Goal: Book appointment/travel/reservation

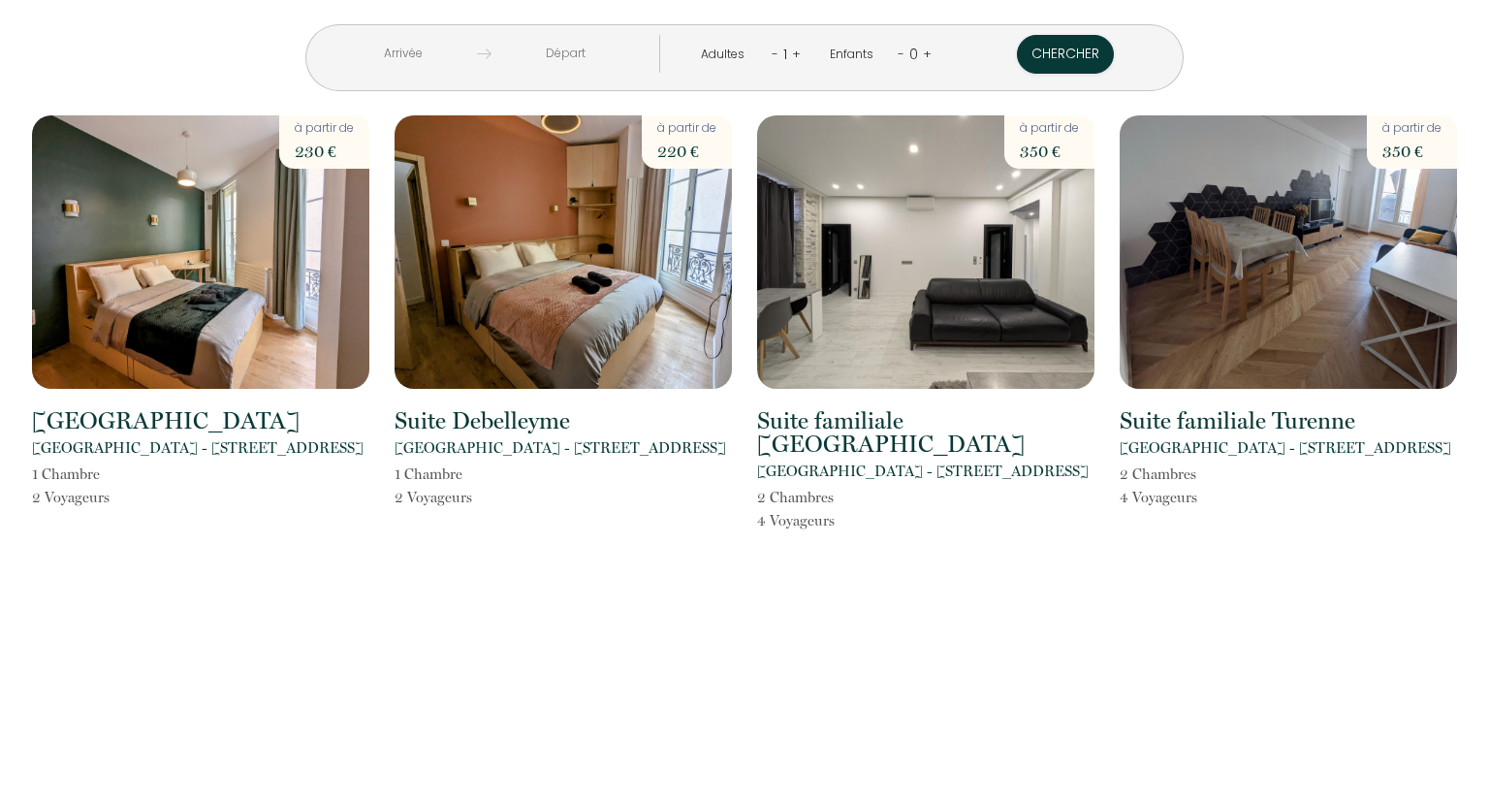
click at [611, 680] on div "< [DATE] > Dim Lun Mar Mer Jeu Ven Sam 1 2 3 4 5 6 7 8 9 10 11 12 13 14 15 16 1…" at bounding box center [744, 400] width 1489 height 801
click at [465, 49] on input "text" at bounding box center [403, 54] width 148 height 38
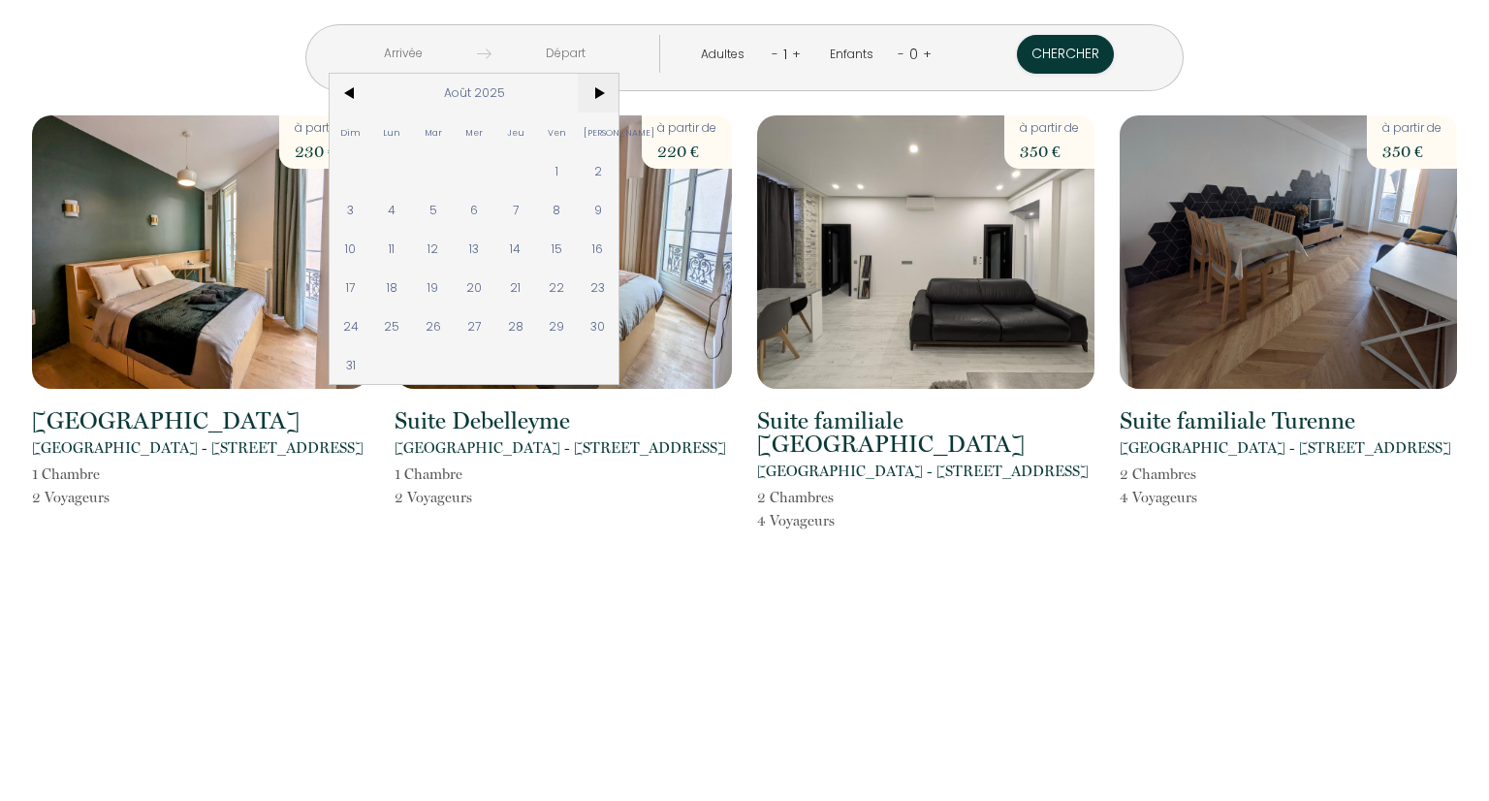
click at [620, 90] on span ">" at bounding box center [599, 93] width 42 height 39
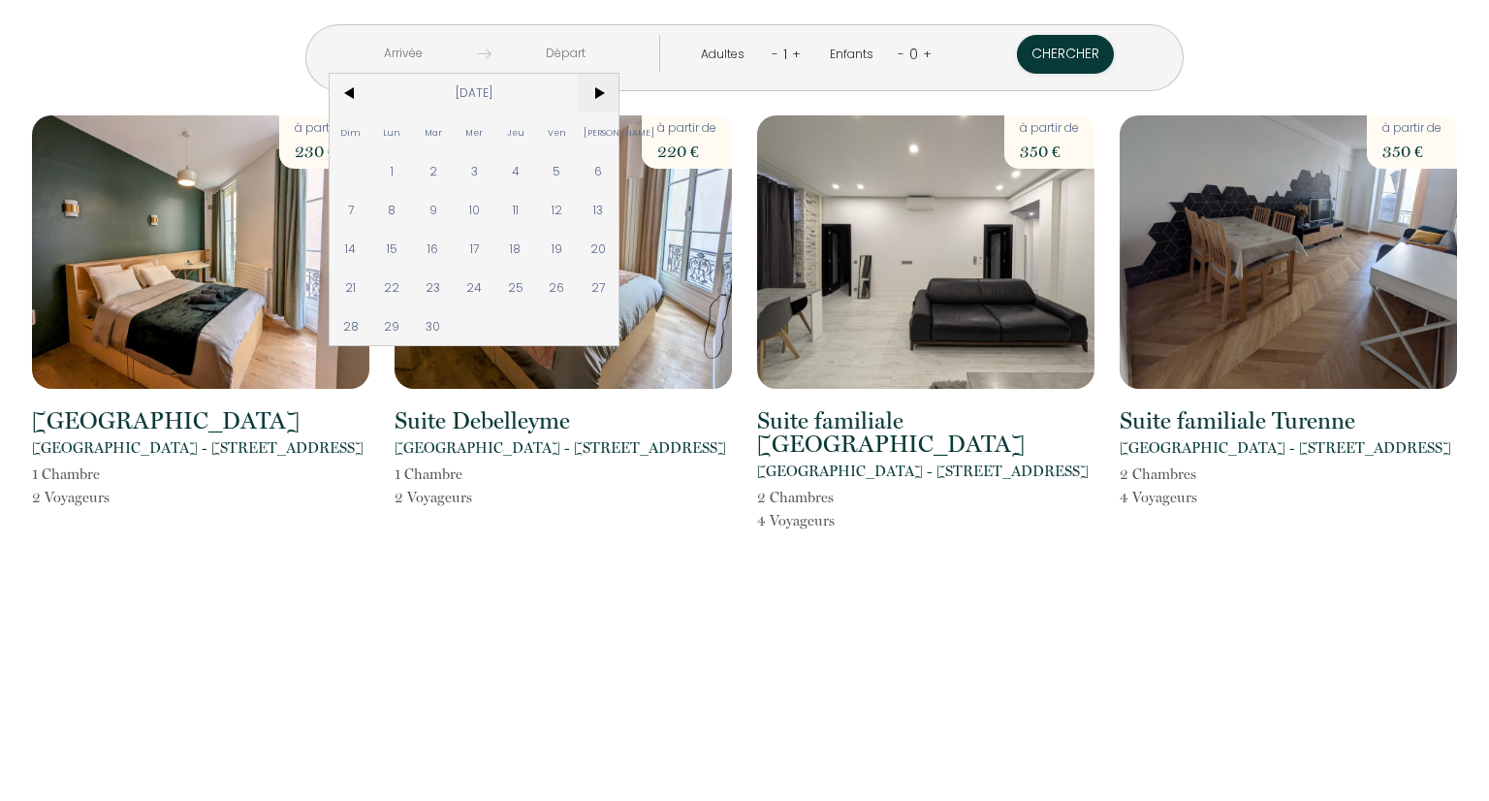
click at [620, 90] on span ">" at bounding box center [599, 93] width 42 height 39
click at [537, 210] on span "9" at bounding box center [516, 209] width 42 height 39
type input "[DATE]"
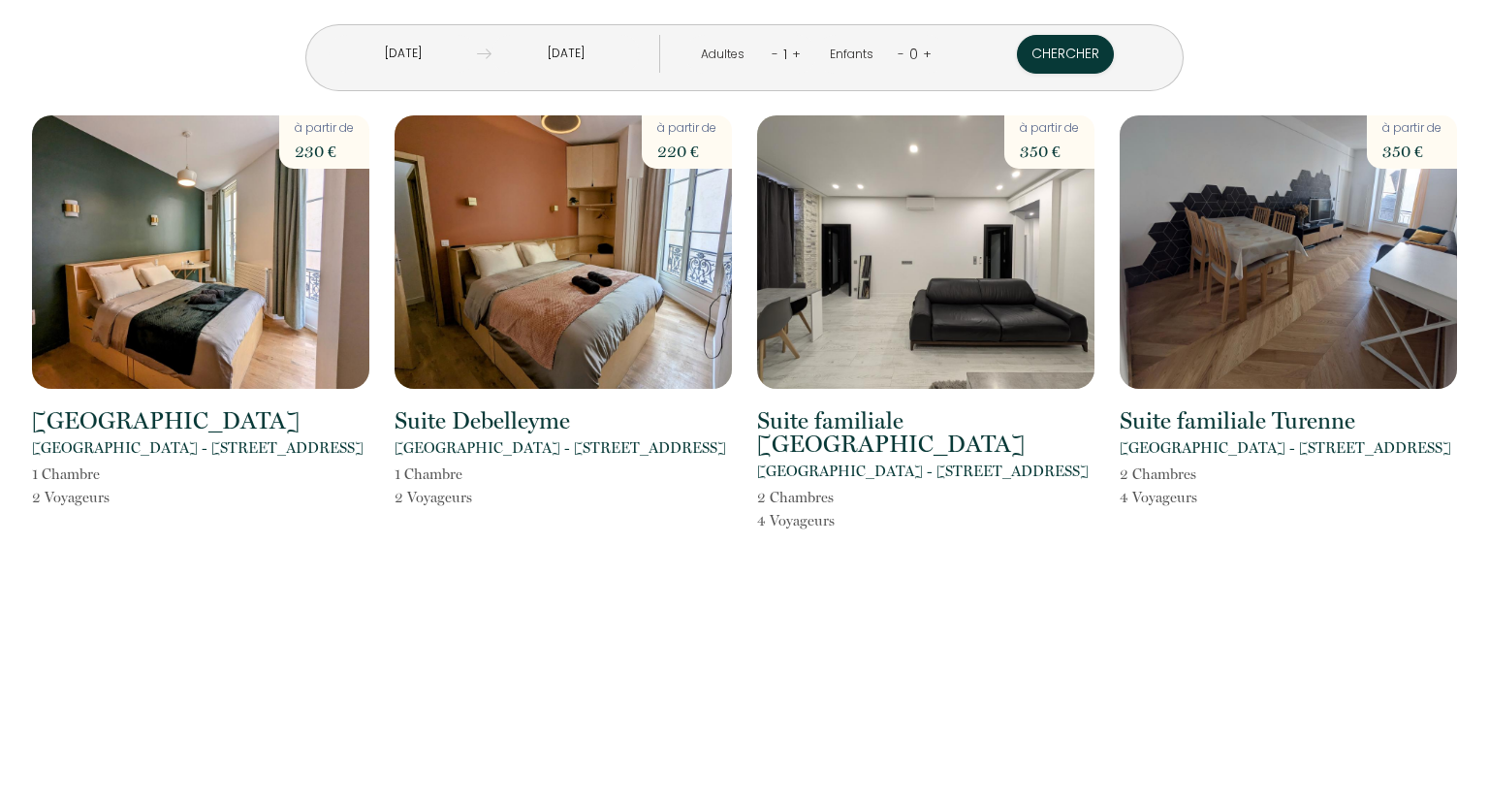
click at [605, 55] on input "[DATE]" at bounding box center [566, 54] width 148 height 38
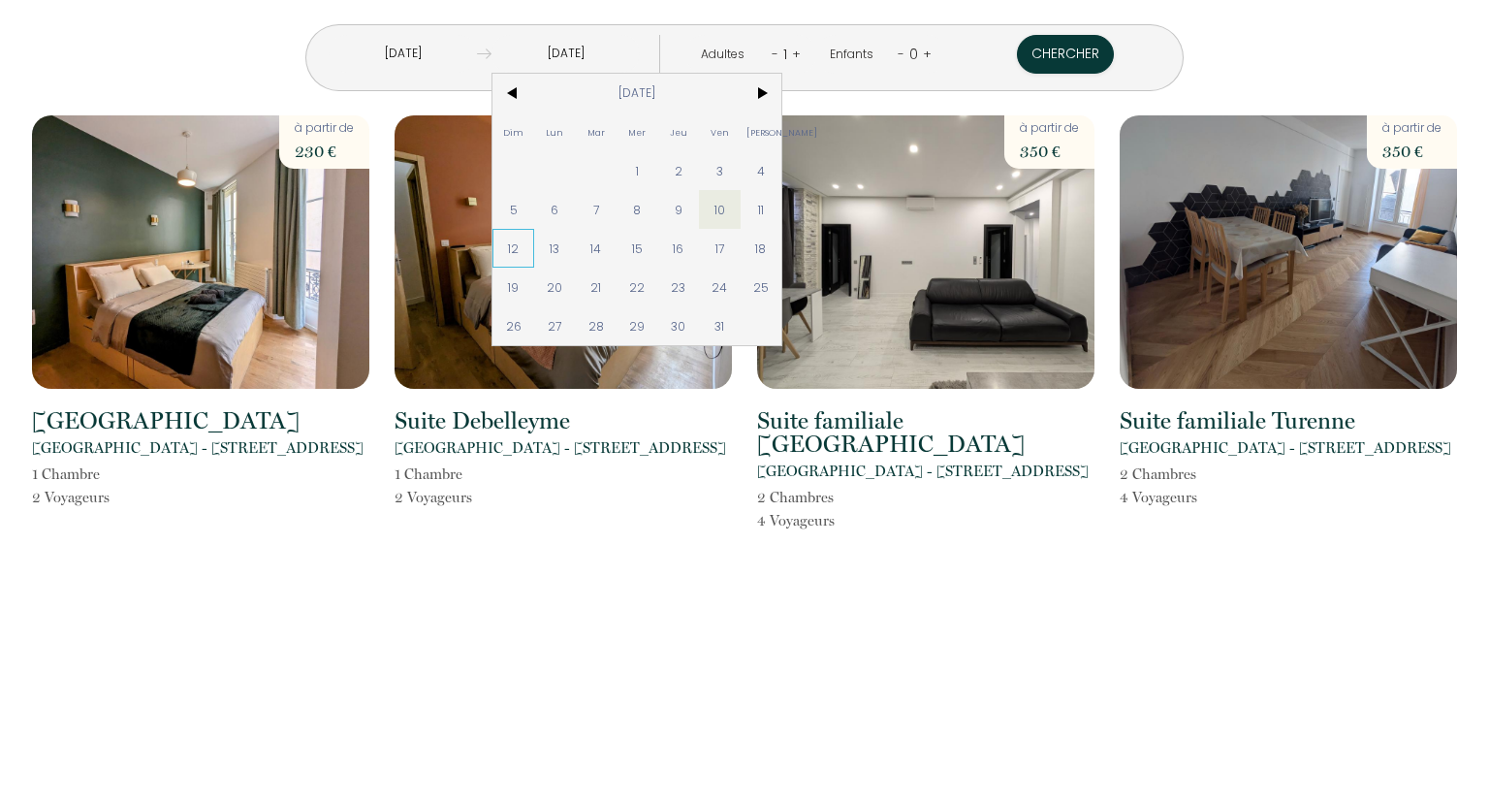
click at [534, 254] on span "12" at bounding box center [514, 248] width 42 height 39
type input "[DATE]"
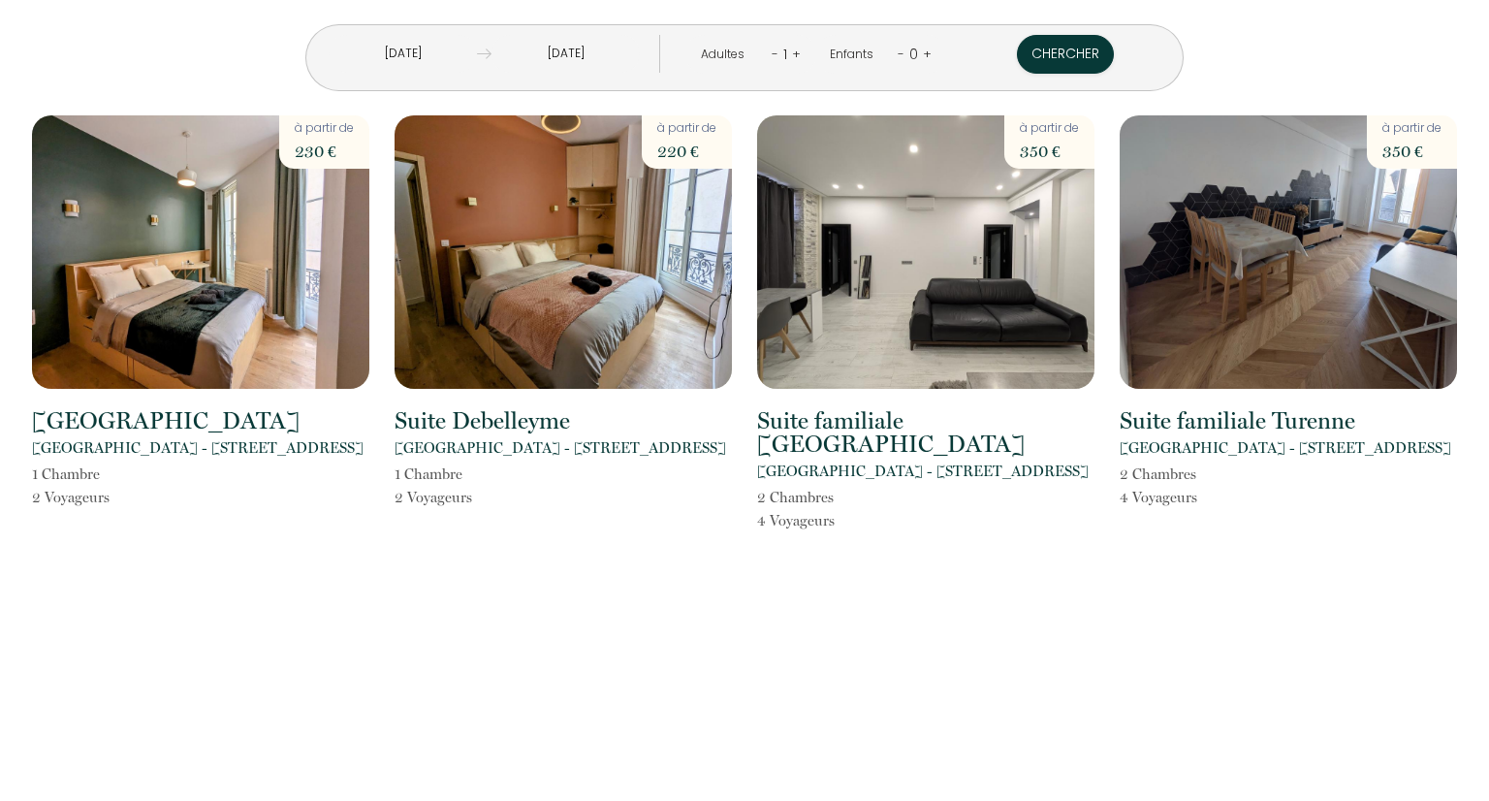
click at [792, 58] on link "+" at bounding box center [796, 54] width 9 height 18
click at [1024, 51] on button "Chercher" at bounding box center [1067, 54] width 97 height 39
